Goal: Understand process/instructions

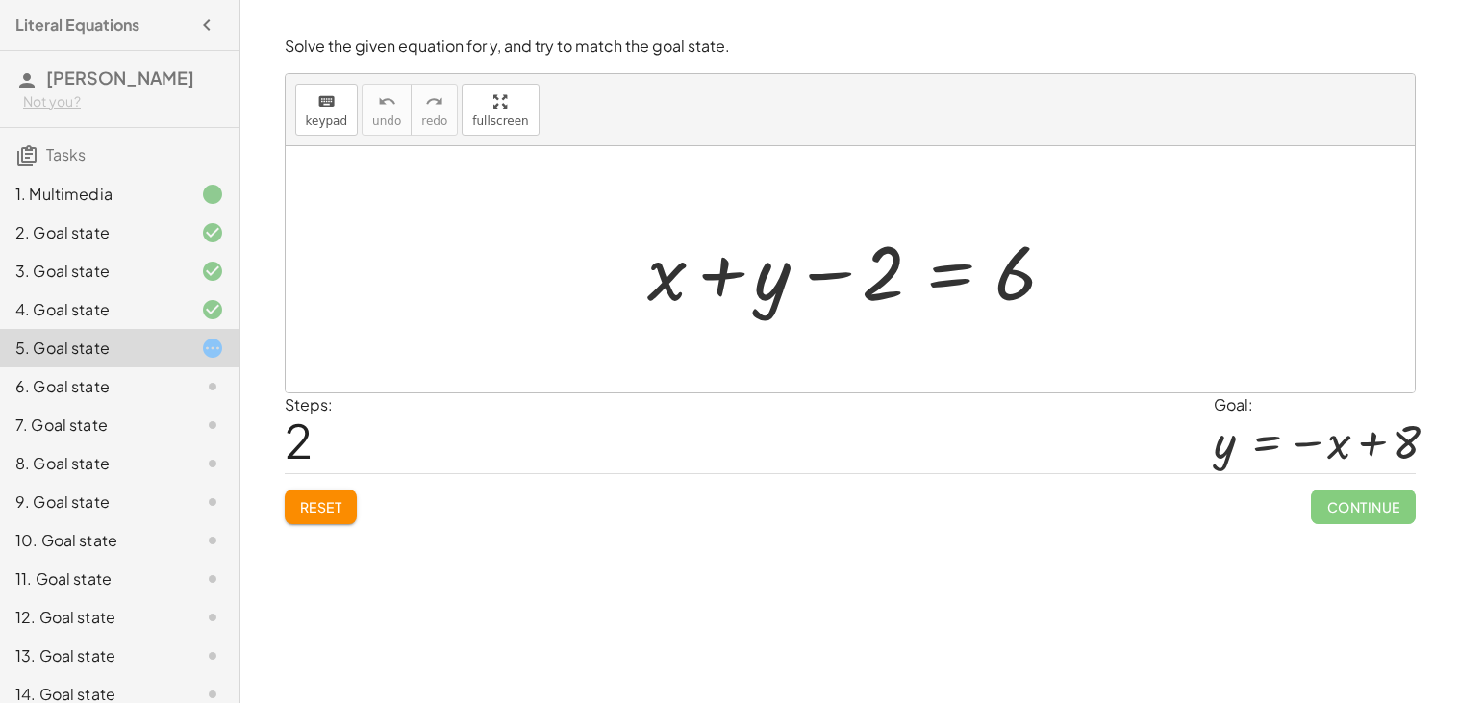
click at [732, 289] on div at bounding box center [858, 269] width 440 height 99
click at [826, 264] on div at bounding box center [858, 269] width 440 height 99
click at [886, 275] on div at bounding box center [858, 269] width 440 height 99
click at [927, 278] on div at bounding box center [858, 269] width 440 height 99
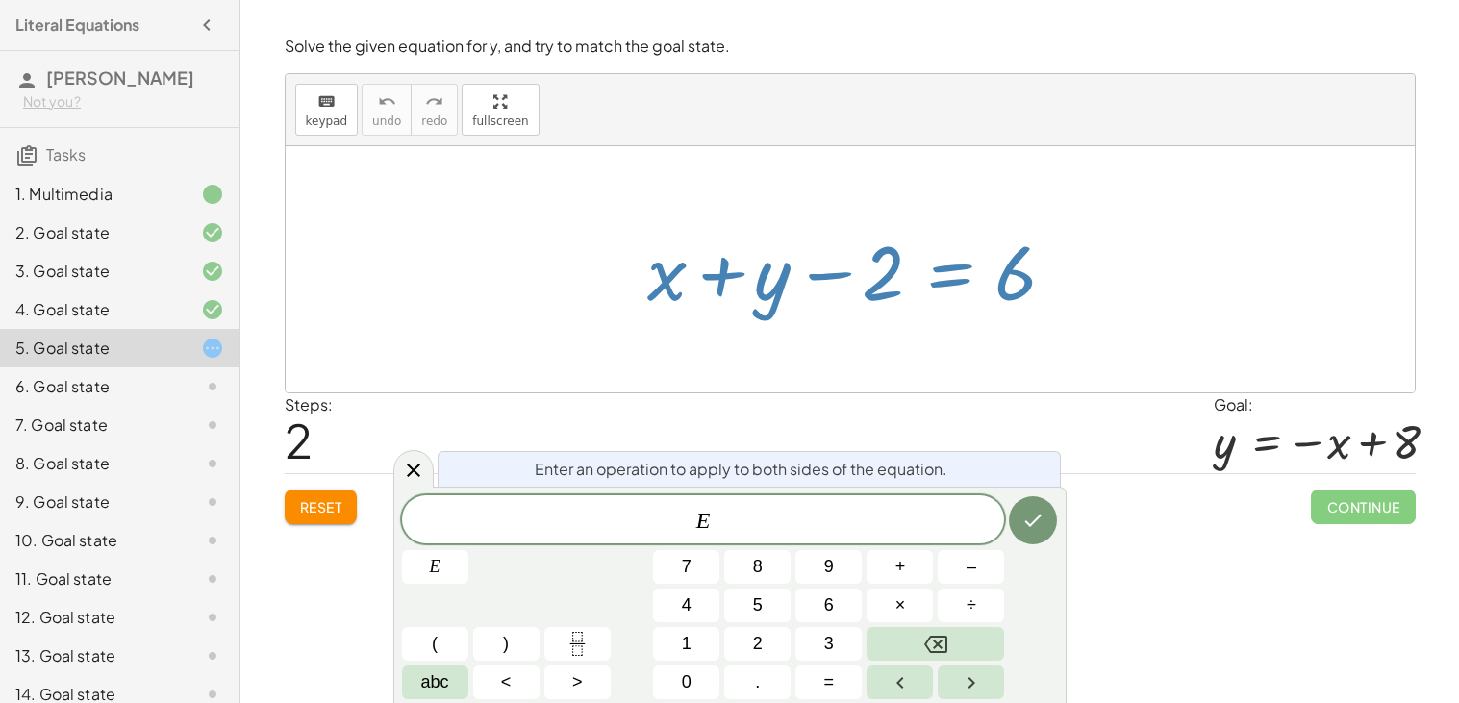
scroll to position [56, 0]
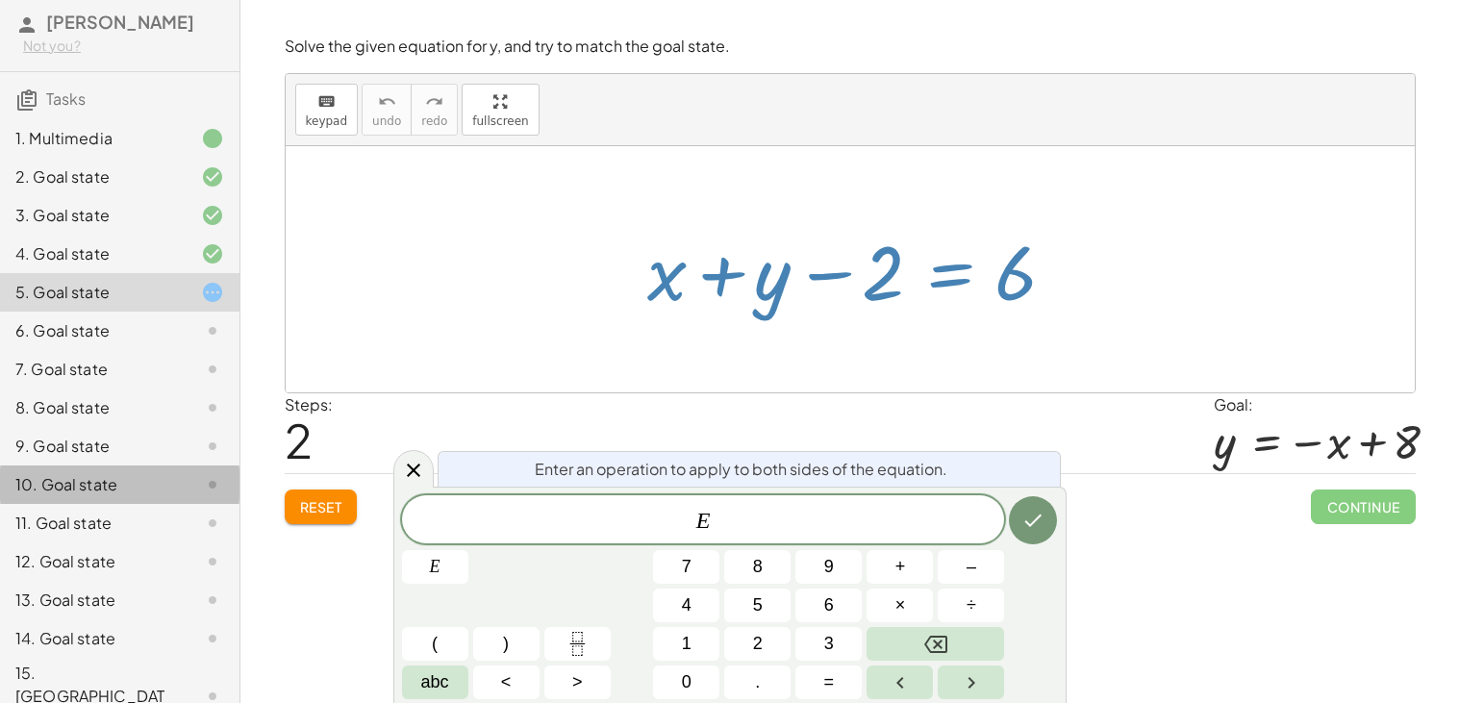
click at [56, 543] on div "10. Goal state" at bounding box center [120, 562] width 240 height 38
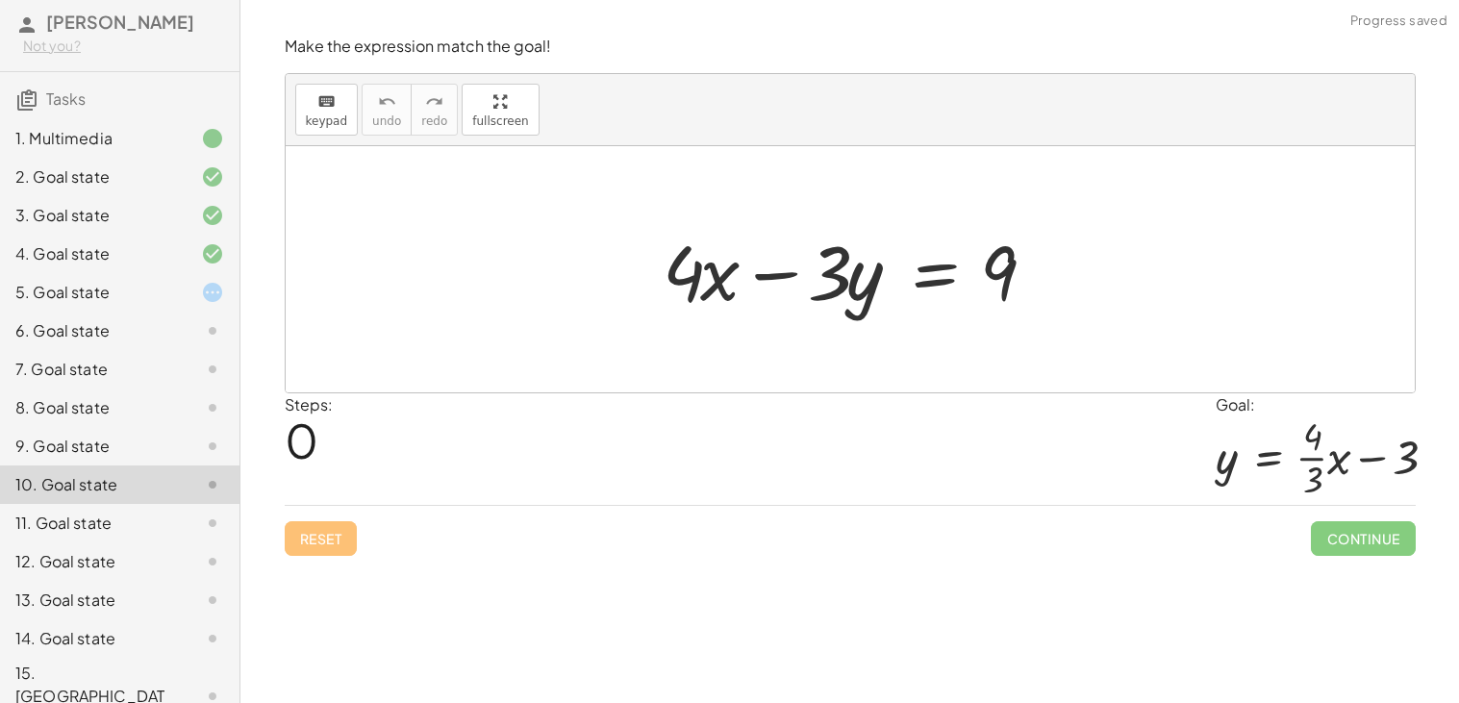
click at [74, 619] on div "12. Goal state" at bounding box center [120, 638] width 240 height 38
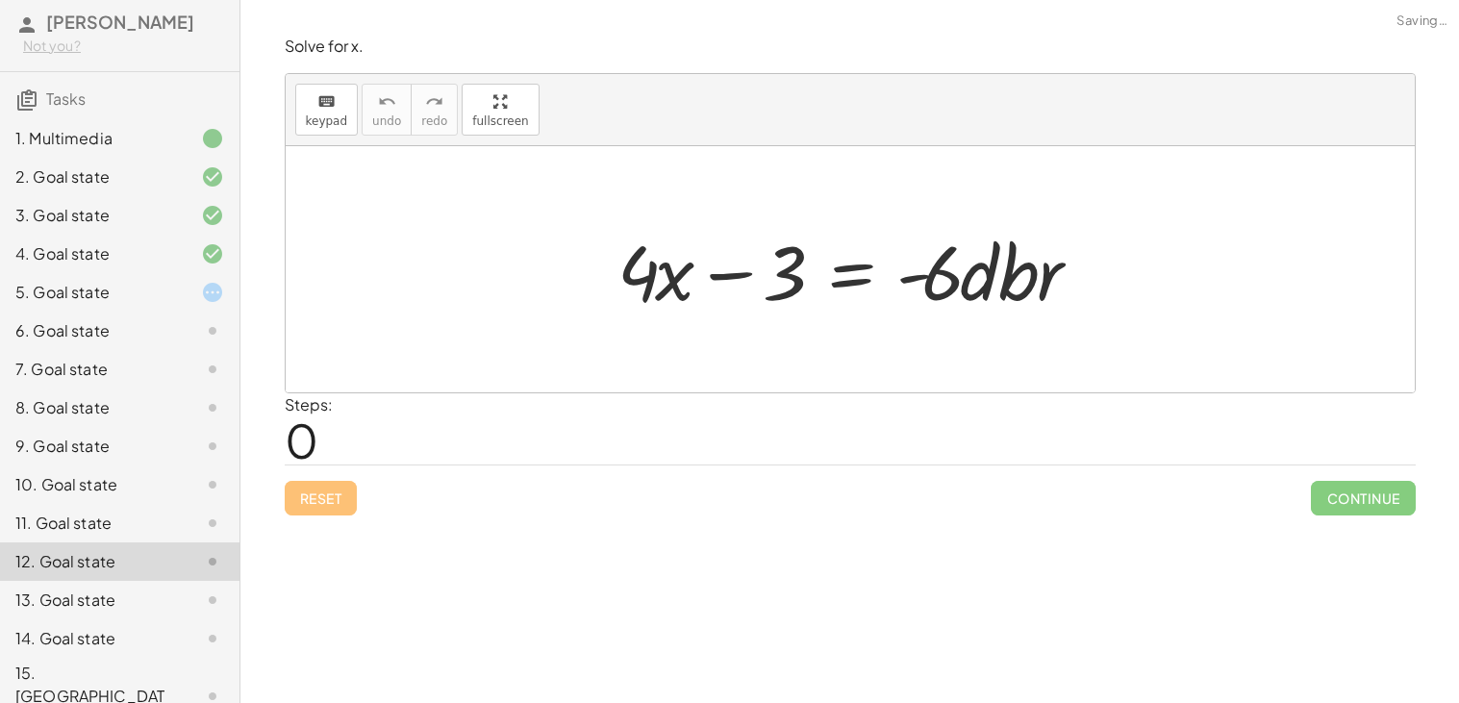
click at [150, 350] on div "5. Goal state" at bounding box center [120, 369] width 240 height 38
